Goal: Navigation & Orientation: Find specific page/section

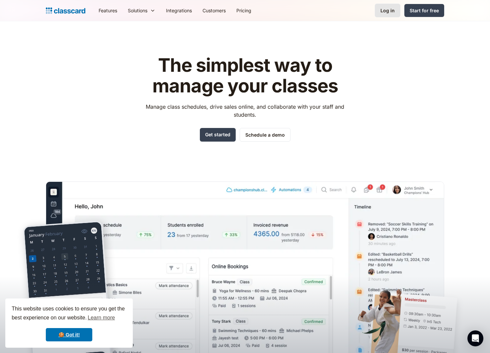
click at [392, 11] on div "Log in" at bounding box center [387, 10] width 14 height 7
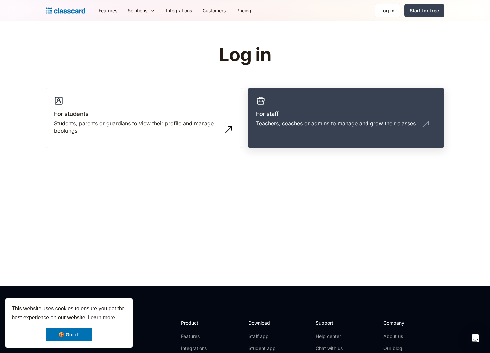
click at [364, 116] on h3 "For staff" at bounding box center [346, 113] width 180 height 9
